Goal: Book appointment/travel/reservation

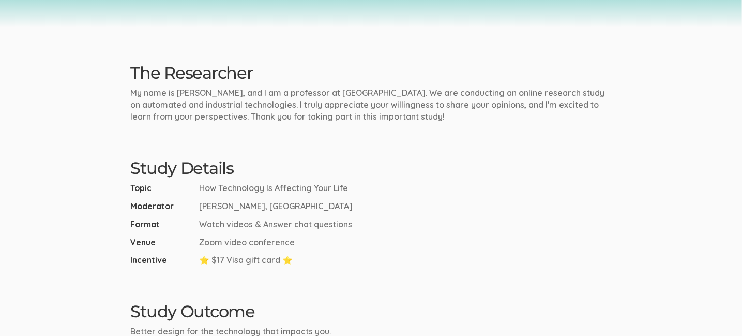
scroll to position [168, 0]
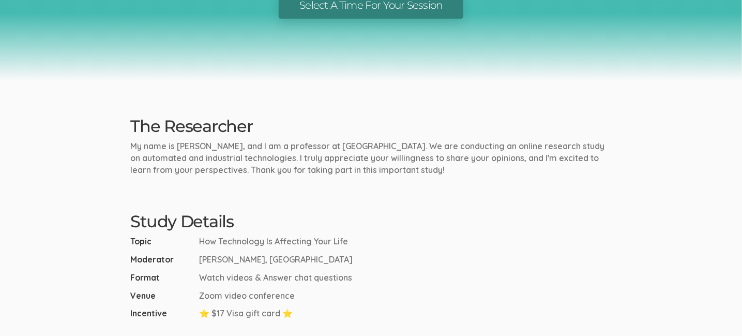
click at [429, 7] on link "Select A Time For Your Session" at bounding box center [371, 5] width 184 height 27
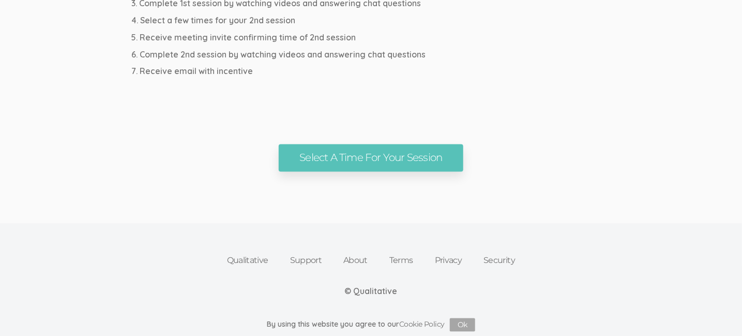
scroll to position [655, 0]
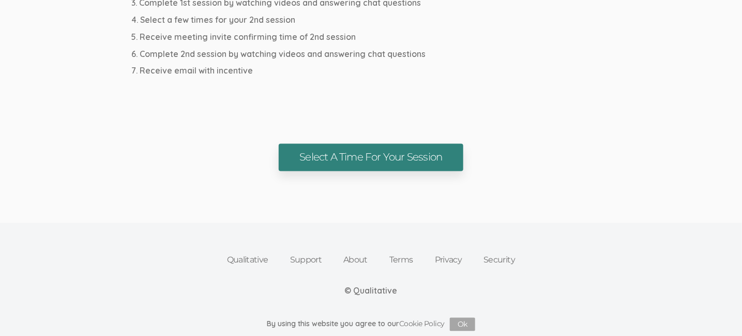
click at [365, 154] on link "Select A Time For Your Session" at bounding box center [371, 157] width 184 height 27
